Goal: Find specific page/section: Find specific page/section

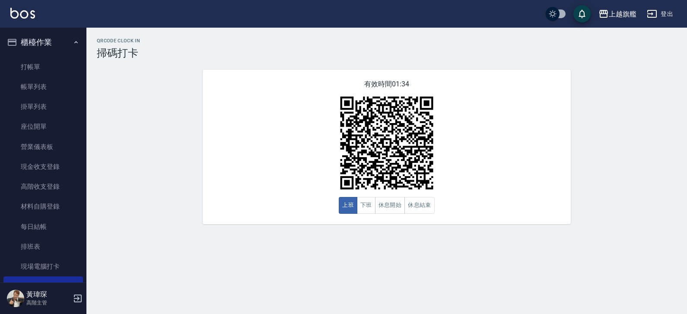
scroll to position [162, 0]
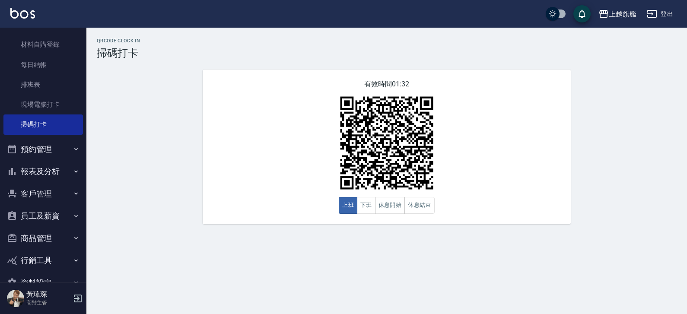
click at [40, 195] on button "客戶管理" at bounding box center [43, 194] width 80 height 22
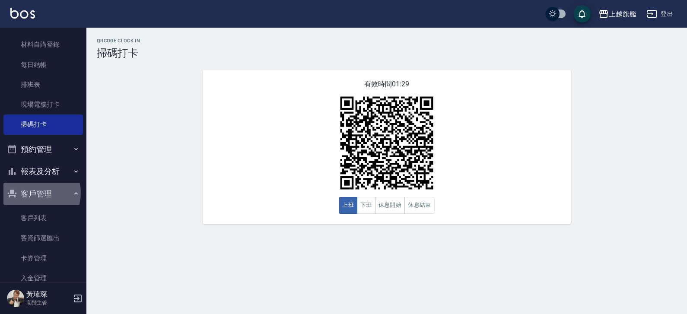
click at [37, 193] on button "客戶管理" at bounding box center [43, 194] width 80 height 22
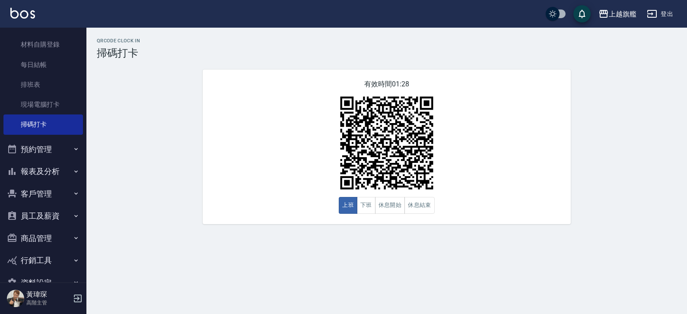
click at [38, 188] on button "客戶管理" at bounding box center [43, 194] width 80 height 22
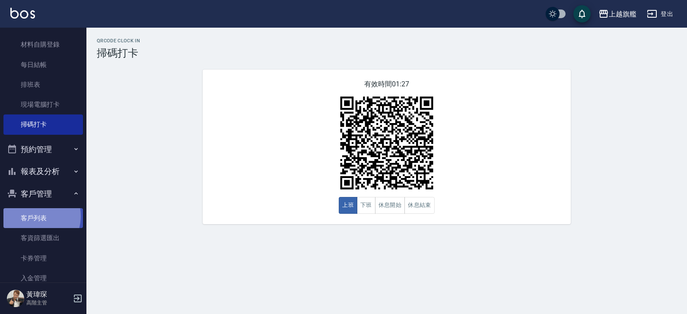
click at [34, 216] on link "客戶列表" at bounding box center [43, 218] width 80 height 20
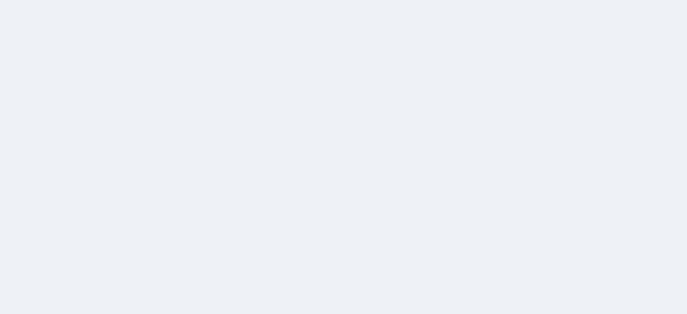
drag, startPoint x: 189, startPoint y: 83, endPoint x: 213, endPoint y: 74, distance: 25.8
click at [196, 0] on html at bounding box center [343, 0] width 687 height 0
